Goal: Browse casually

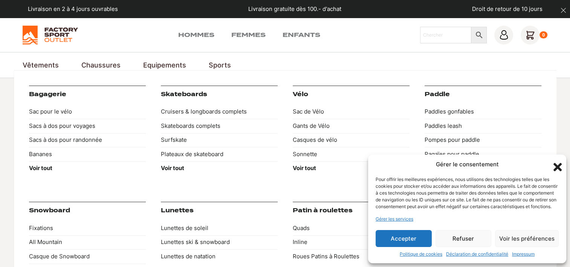
click at [159, 65] on link "Equipements" at bounding box center [164, 65] width 43 height 10
click at [175, 112] on link "Cruisers & longboards complets" at bounding box center [219, 112] width 117 height 14
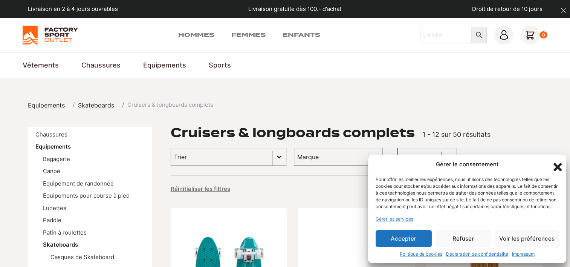
click at [559, 161] on icon "Fermer la boîte de dialogue" at bounding box center [557, 167] width 13 height 13
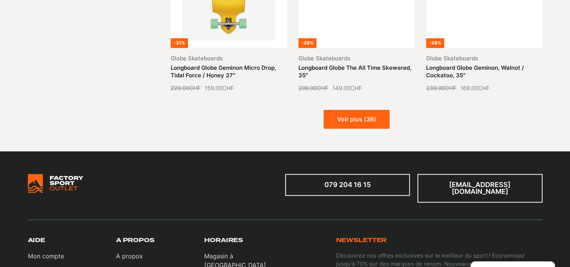
scroll to position [972, 0]
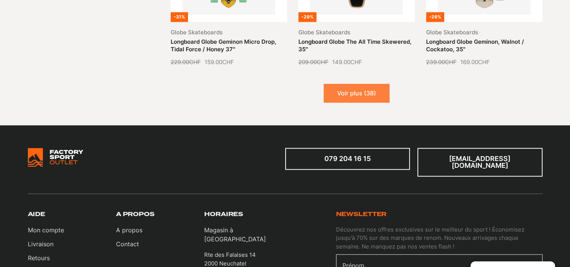
click at [356, 94] on button "Voir plus (38)" at bounding box center [357, 93] width 66 height 19
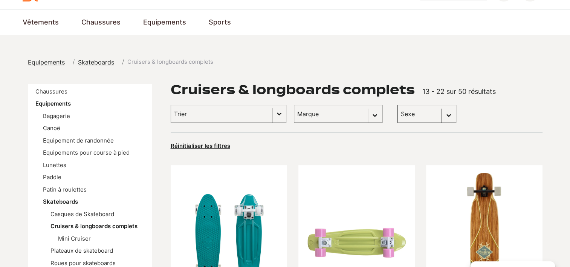
scroll to position [0, 0]
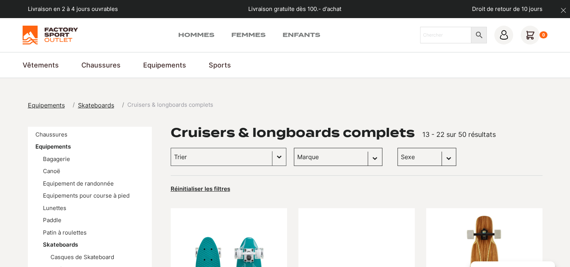
click at [59, 33] on img at bounding box center [50, 35] width 55 height 19
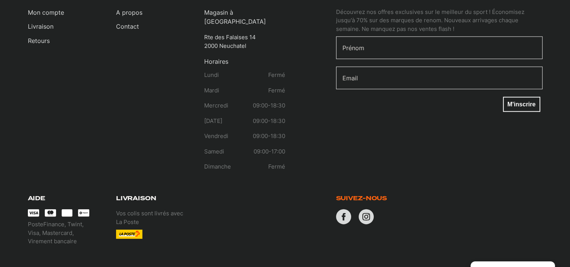
scroll to position [1608, 0]
